Goal: Navigation & Orientation: Find specific page/section

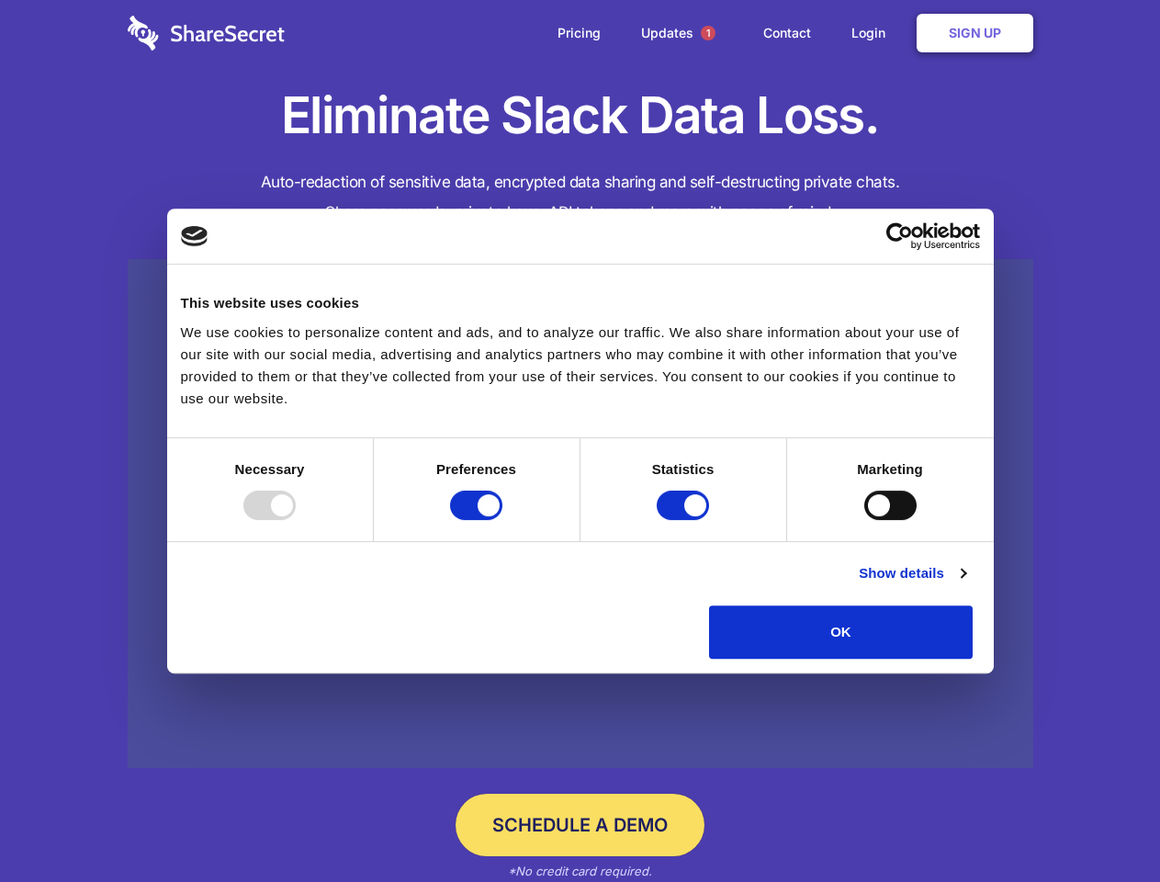
click at [296, 520] on div at bounding box center [269, 504] width 52 height 29
click at [502, 520] on input "Preferences" at bounding box center [476, 504] width 52 height 29
checkbox input "false"
click at [685, 520] on input "Statistics" at bounding box center [683, 504] width 52 height 29
checkbox input "false"
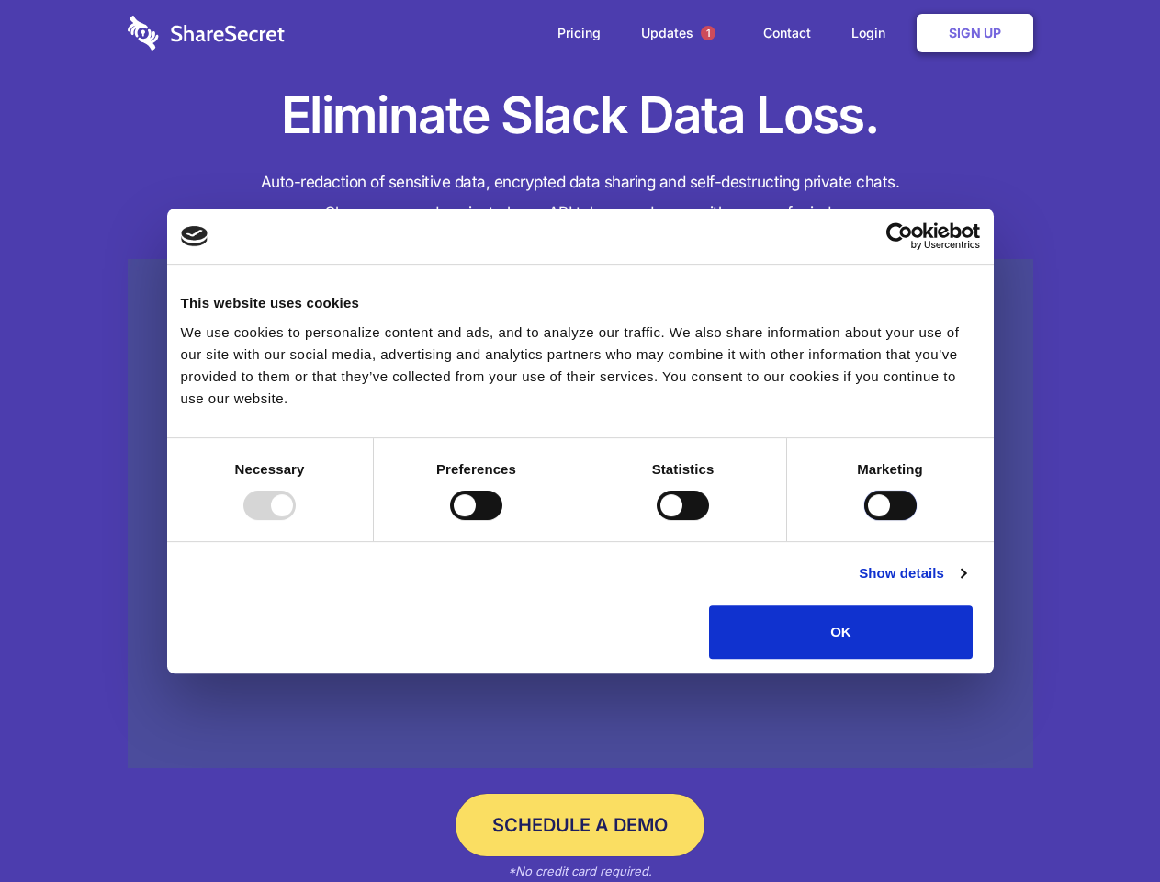
click at [864, 520] on input "Marketing" at bounding box center [890, 504] width 52 height 29
checkbox input "true"
click at [965, 584] on link "Show details" at bounding box center [912, 573] width 107 height 22
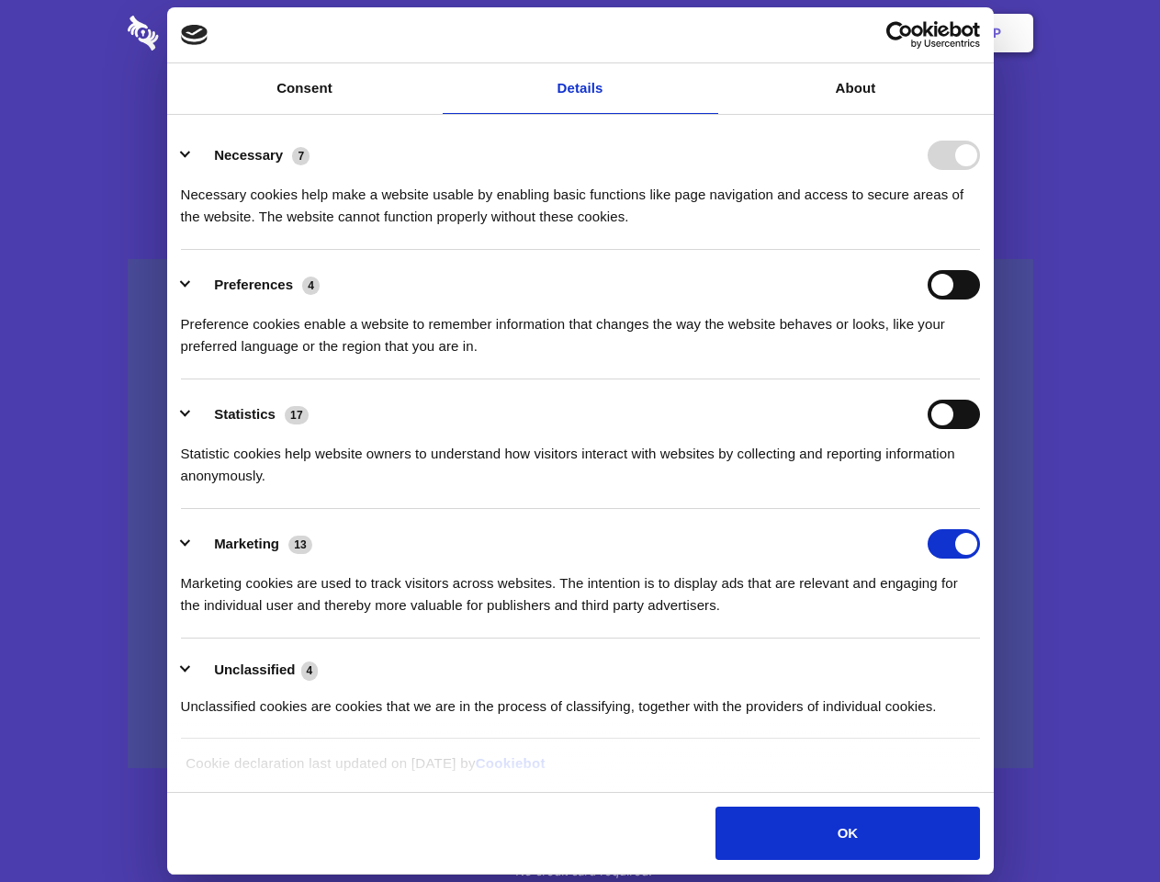
click at [980, 357] on div "Preferences 4 Preference cookies enable a website to remember information that …" at bounding box center [580, 313] width 799 height 87
click at [707, 33] on span "1" at bounding box center [708, 33] width 15 height 15
